Goal: Task Accomplishment & Management: Use online tool/utility

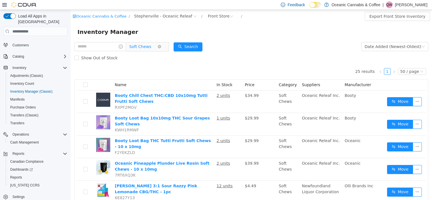
click at [156, 47] on span "Soft Chews" at bounding box center [143, 46] width 28 height 8
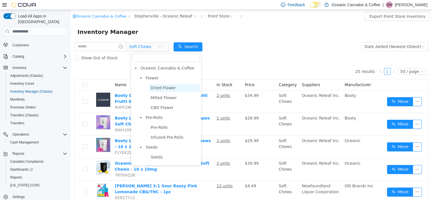
click at [164, 91] on span "Dried Flower" at bounding box center [174, 88] width 51 height 8
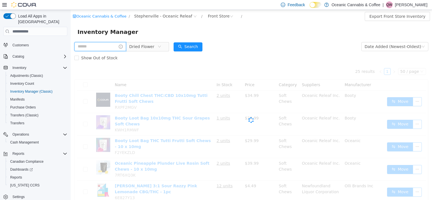
click at [108, 47] on input "text" at bounding box center [100, 46] width 52 height 9
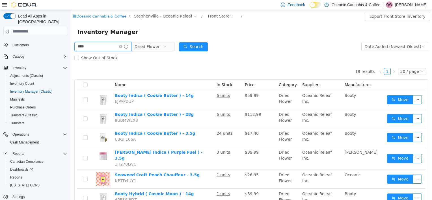
type input "****"
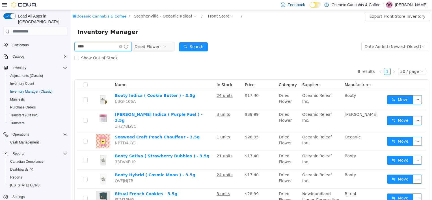
click at [118, 47] on input "****" at bounding box center [102, 46] width 57 height 9
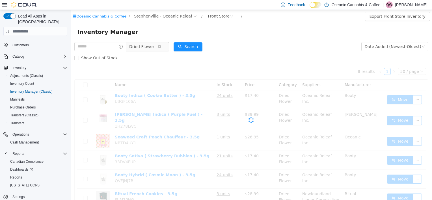
click at [139, 47] on span "Dried Flower" at bounding box center [141, 46] width 25 height 8
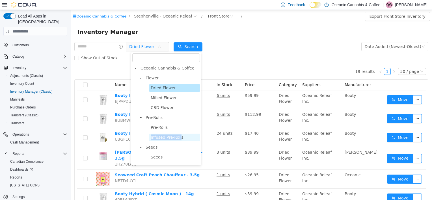
drag, startPoint x: 178, startPoint y: 133, endPoint x: 178, endPoint y: 136, distance: 2.9
click at [178, 136] on ul "Pre-Rolls Infused Pre-Rolls" at bounding box center [169, 133] width 63 height 18
click at [178, 136] on span "Infused Pre-Rolls" at bounding box center [167, 137] width 33 height 5
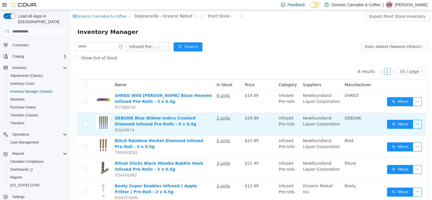
scroll to position [28, 0]
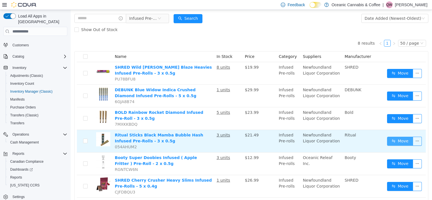
click at [394, 142] on button "Move" at bounding box center [400, 141] width 26 height 9
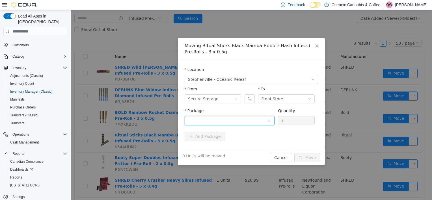
click at [236, 124] on div at bounding box center [228, 121] width 80 height 8
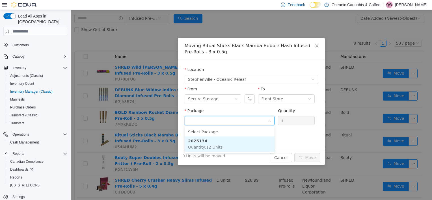
click at [214, 145] on span "Quantity : 12 Units" at bounding box center [205, 147] width 35 height 5
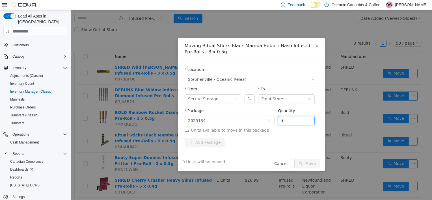
drag, startPoint x: 297, startPoint y: 123, endPoint x: 260, endPoint y: 129, distance: 37.0
click at [260, 129] on span "Package 2025134 Quantity * 12 Units available to move in this package" at bounding box center [252, 121] width 134 height 25
drag, startPoint x: 289, startPoint y: 121, endPoint x: 270, endPoint y: 121, distance: 18.1
click at [270, 121] on span "Package 2025134 Quantity * 12 Units available to move in this package" at bounding box center [252, 121] width 134 height 25
type input "*"
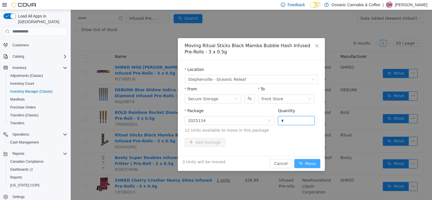
click at [304, 160] on button "Move" at bounding box center [308, 163] width 26 height 9
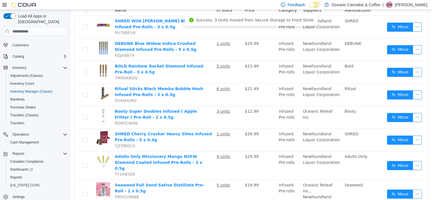
scroll to position [85, 0]
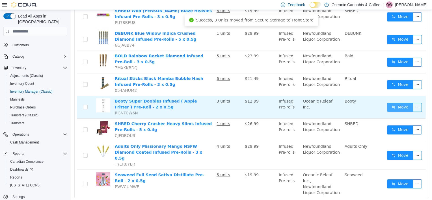
click at [395, 104] on button "Move" at bounding box center [400, 107] width 26 height 9
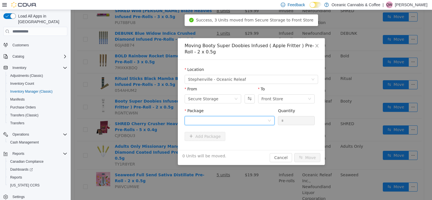
click at [244, 119] on div at bounding box center [228, 121] width 80 height 8
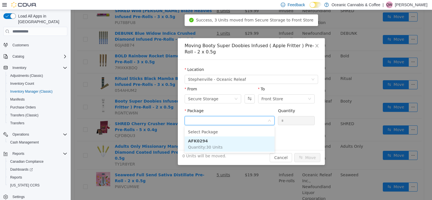
drag, startPoint x: 229, startPoint y: 142, endPoint x: 237, endPoint y: 140, distance: 7.5
click at [229, 142] on li "AFK0294 Quantity : 30 Units" at bounding box center [230, 144] width 90 height 15
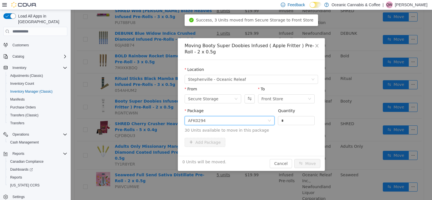
click at [249, 132] on span "Package AFK0294 Quantity * 30 Units available to move in this package" at bounding box center [252, 121] width 134 height 25
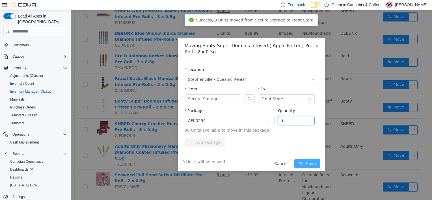
type input "*"
click at [299, 161] on button "Move" at bounding box center [308, 163] width 26 height 9
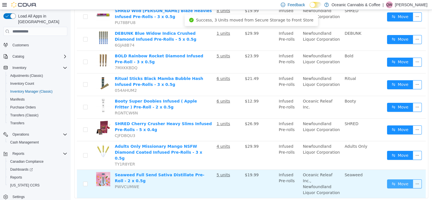
click at [402, 180] on button "Move" at bounding box center [400, 184] width 26 height 9
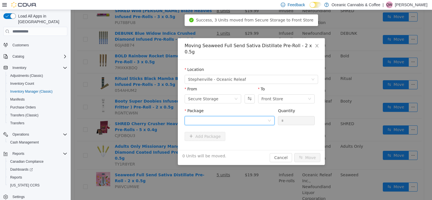
click at [232, 117] on div at bounding box center [228, 121] width 80 height 8
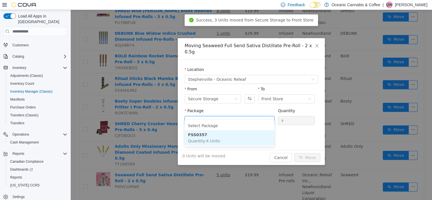
click at [213, 139] on span "Quantity : 4 Units" at bounding box center [204, 141] width 32 height 5
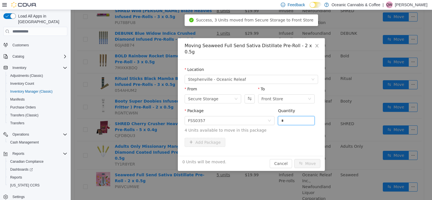
drag, startPoint x: 290, startPoint y: 113, endPoint x: 257, endPoint y: 120, distance: 33.5
click at [257, 120] on span "Package FSS0357 Quantity * 4 Units available to move in this package" at bounding box center [252, 121] width 134 height 25
type input "*"
click at [311, 156] on div "4 Units will be moved. Cancel Move" at bounding box center [251, 163] width 147 height 15
click at [308, 159] on button "Move" at bounding box center [308, 163] width 26 height 9
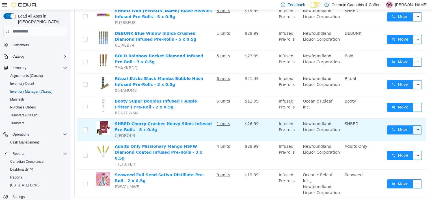
scroll to position [0, 0]
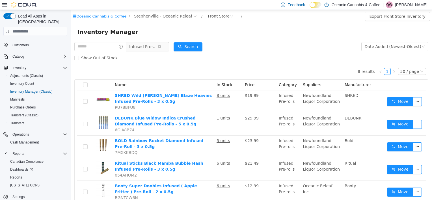
click at [153, 49] on span "Infused Pre-Rolls" at bounding box center [143, 46] width 28 height 8
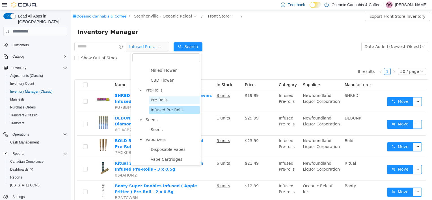
scroll to position [57, 0]
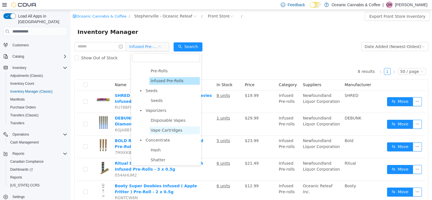
click at [166, 130] on span "Vape Cartridges" at bounding box center [167, 130] width 32 height 5
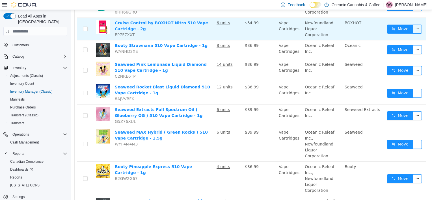
scroll to position [113, 0]
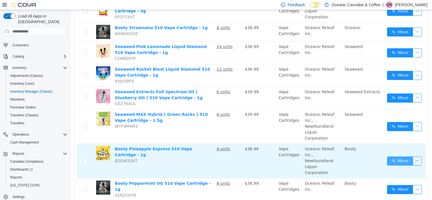
click at [387, 157] on button "Move" at bounding box center [400, 161] width 26 height 9
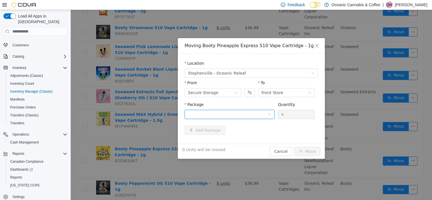
click at [197, 114] on div at bounding box center [228, 114] width 80 height 8
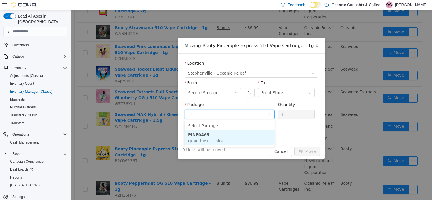
click at [204, 140] on span "Quantity : 11 Units" at bounding box center [205, 141] width 35 height 5
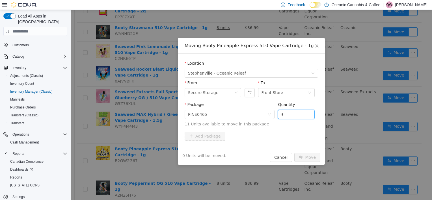
drag, startPoint x: 300, startPoint y: 111, endPoint x: 276, endPoint y: 111, distance: 23.5
click at [276, 111] on div "Package PINE0465 Quantity * 11 Units available to move in this package" at bounding box center [252, 114] width 134 height 25
type input "*"
click at [305, 156] on button "Move" at bounding box center [308, 157] width 26 height 9
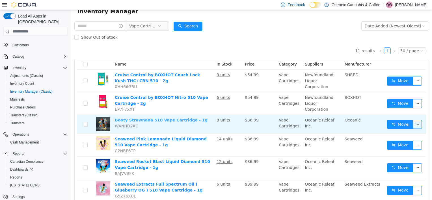
scroll to position [0, 0]
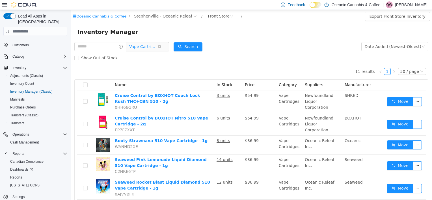
click at [147, 49] on span "Vape Cartridges" at bounding box center [143, 46] width 28 height 8
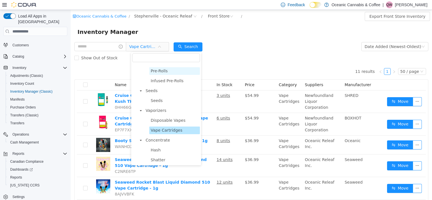
click at [162, 70] on span "Pre-Rolls" at bounding box center [159, 71] width 17 height 5
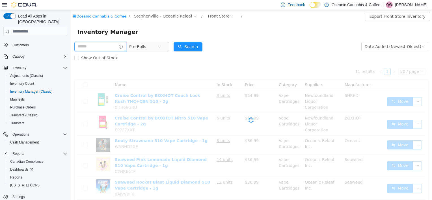
click at [107, 48] on input "text" at bounding box center [100, 46] width 52 height 9
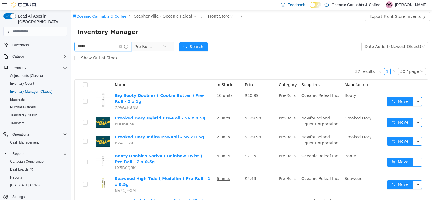
type input "*****"
